Goal: Task Accomplishment & Management: Complete application form

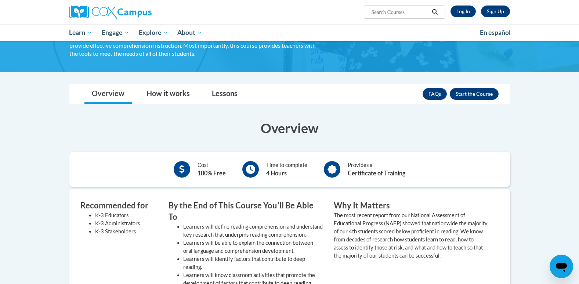
scroll to position [52, 0]
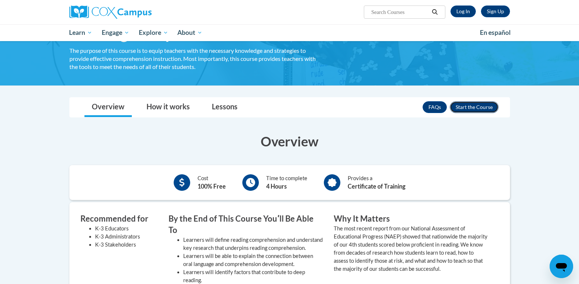
click at [491, 108] on button "Enroll" at bounding box center [473, 107] width 49 height 12
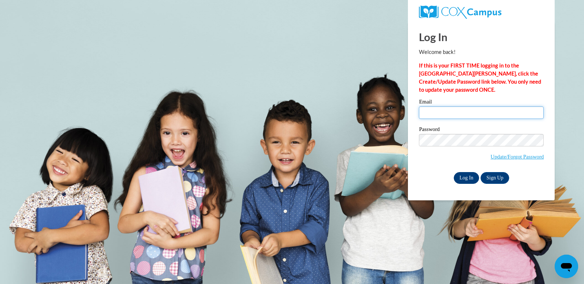
type input "desgrant@valdosta.edu"
click at [463, 181] on input "Log In" at bounding box center [467, 178] width 26 height 12
